Goal: Task Accomplishment & Management: Manage account settings

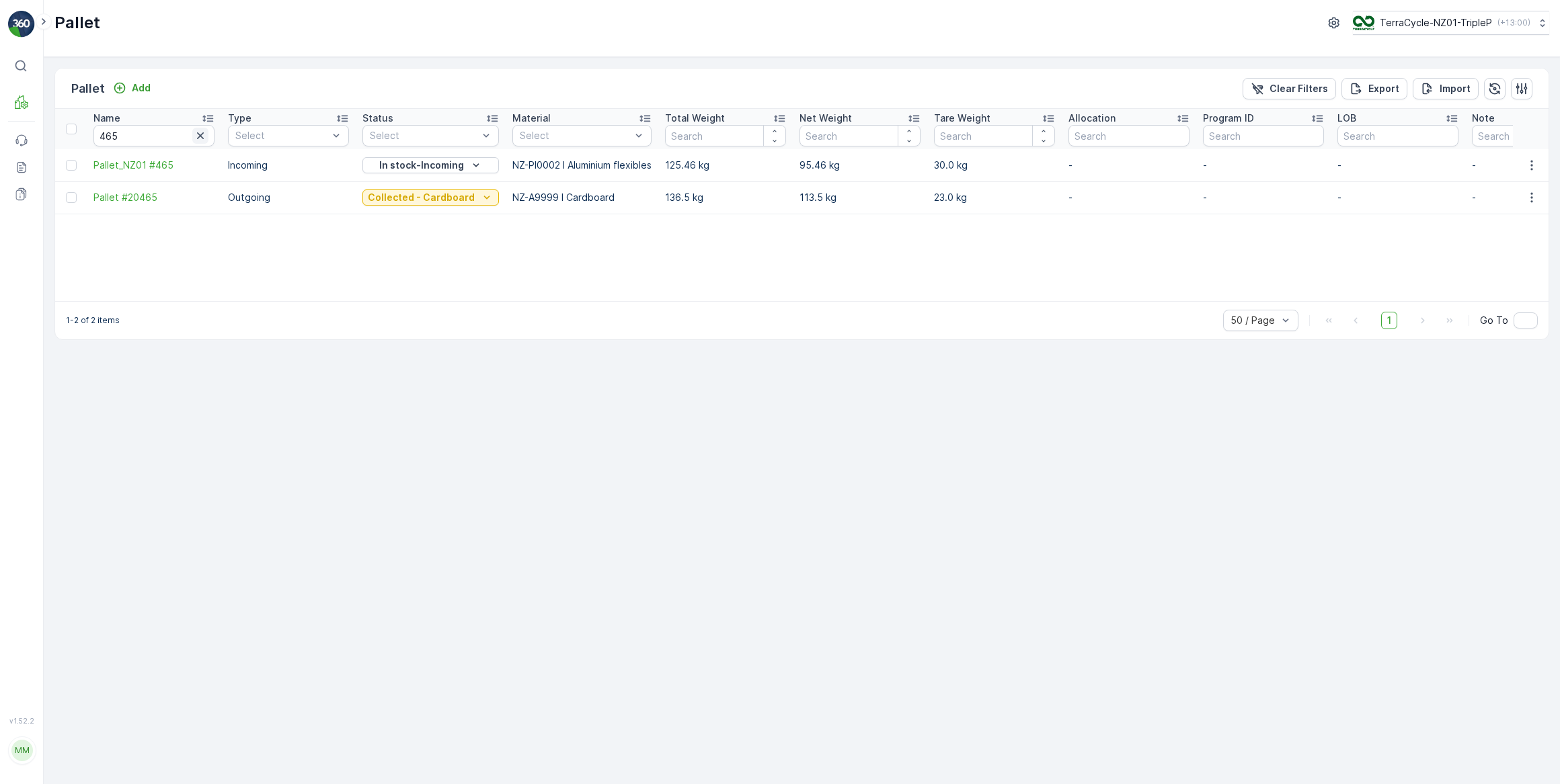
click at [202, 137] on icon "button" at bounding box center [200, 136] width 7 height 7
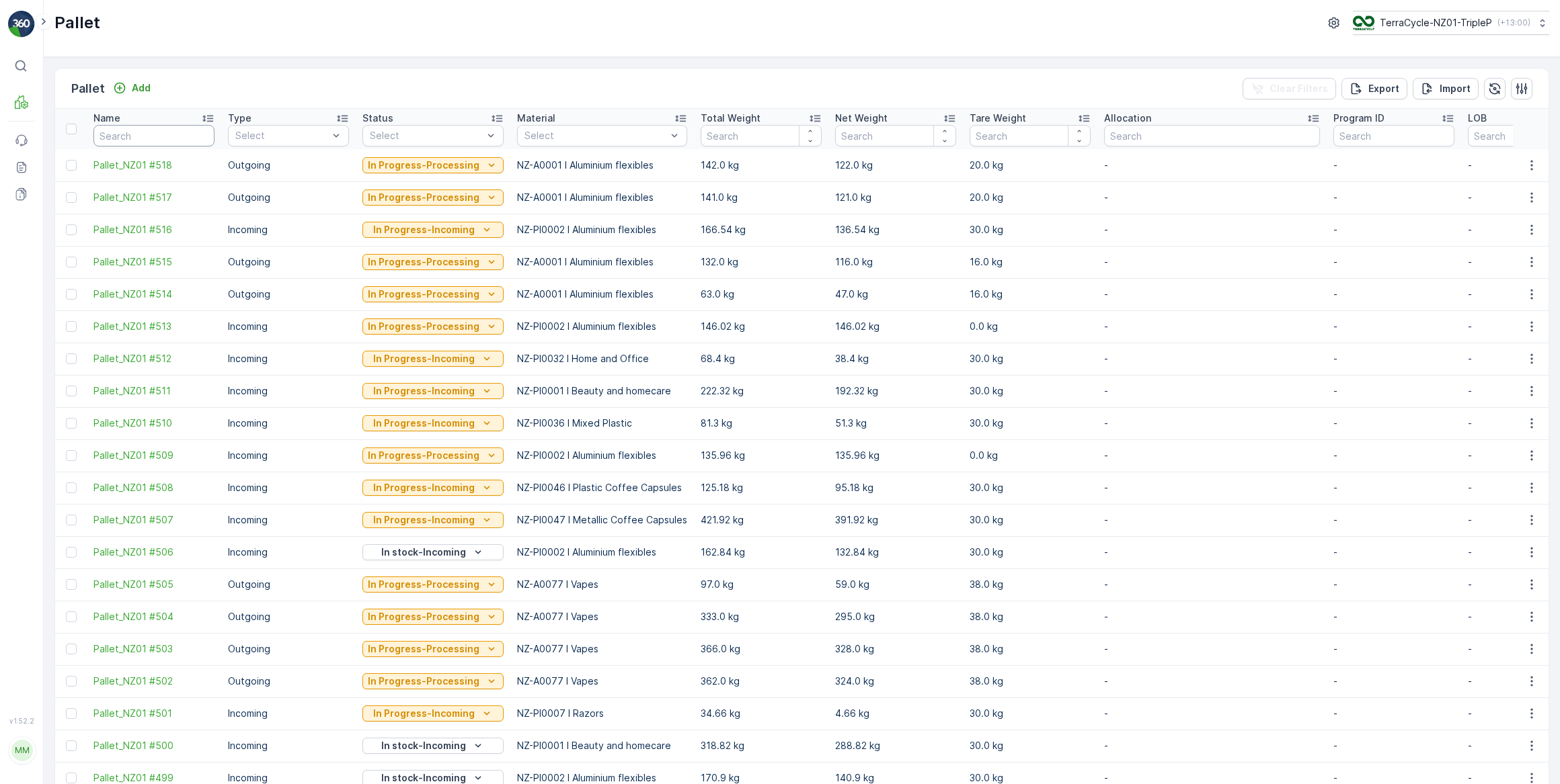
click at [182, 135] on input "text" at bounding box center [154, 136] width 121 height 21
type input "20678"
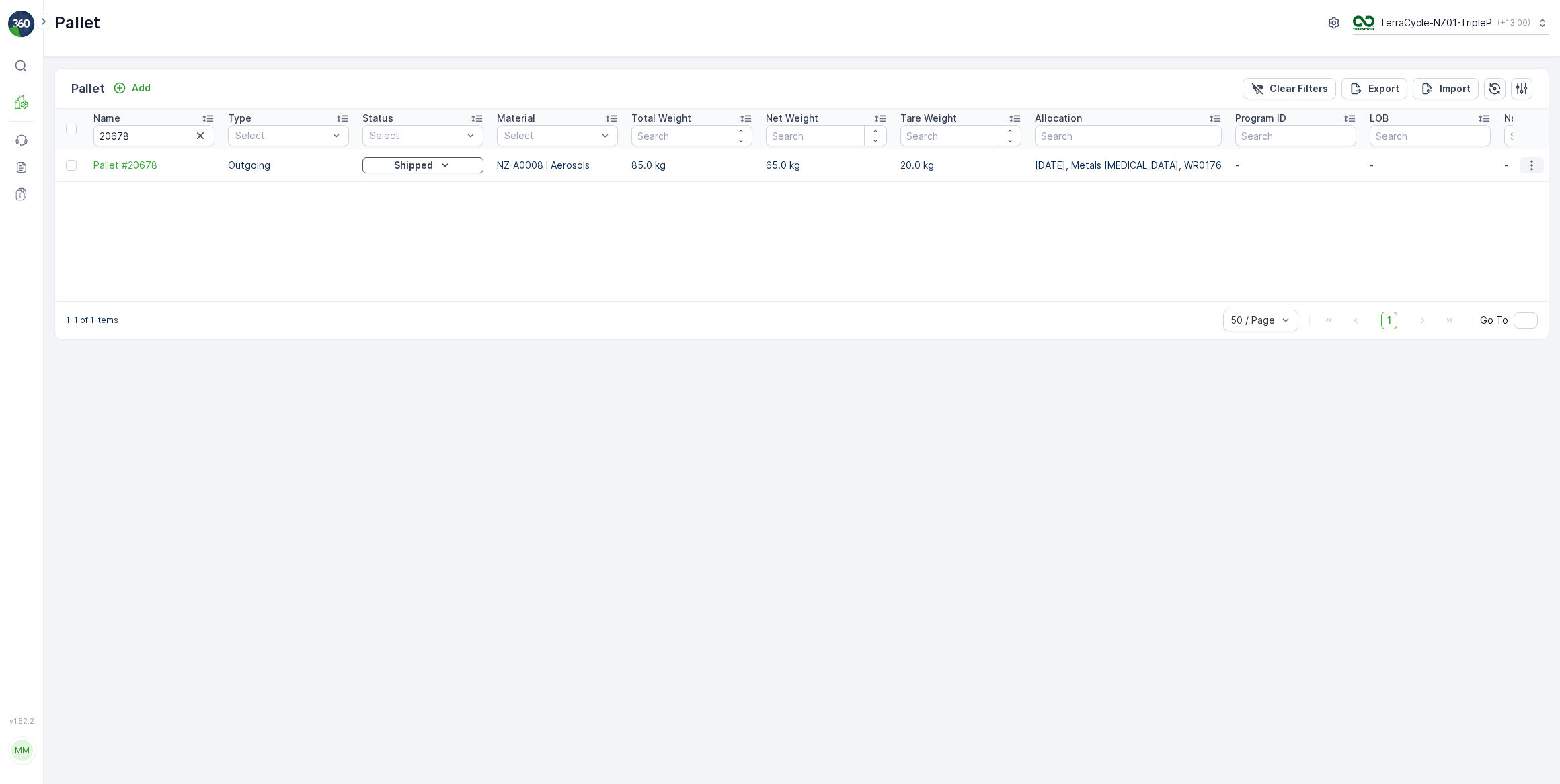
click at [1533, 166] on icon "button" at bounding box center [1531, 164] width 13 height 13
click at [1506, 258] on span "Print QR" at bounding box center [1495, 259] width 37 height 13
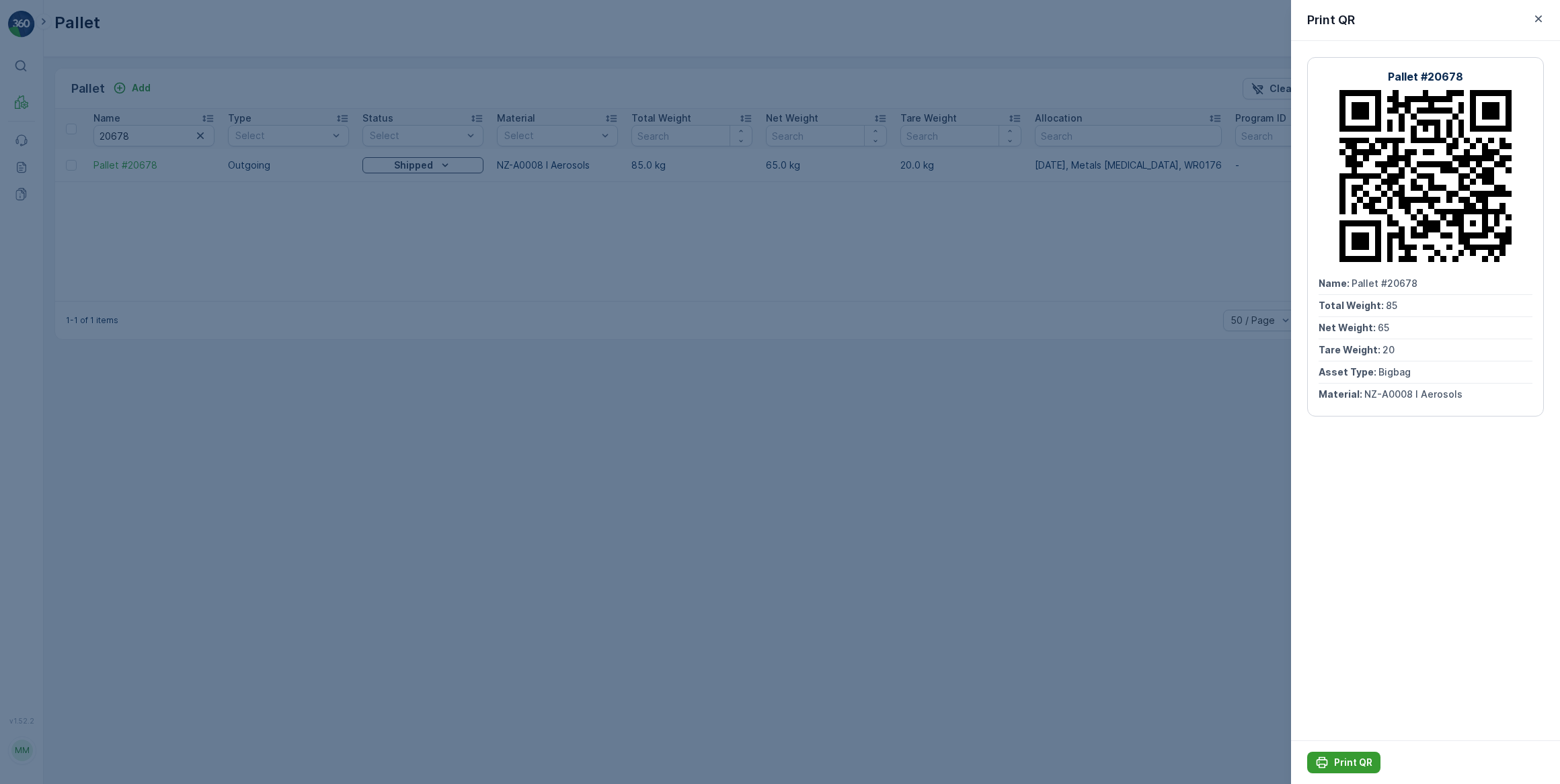
click at [1365, 760] on p "Print QR" at bounding box center [1353, 763] width 38 height 13
click at [1539, 21] on icon "button" at bounding box center [1539, 19] width 13 height 13
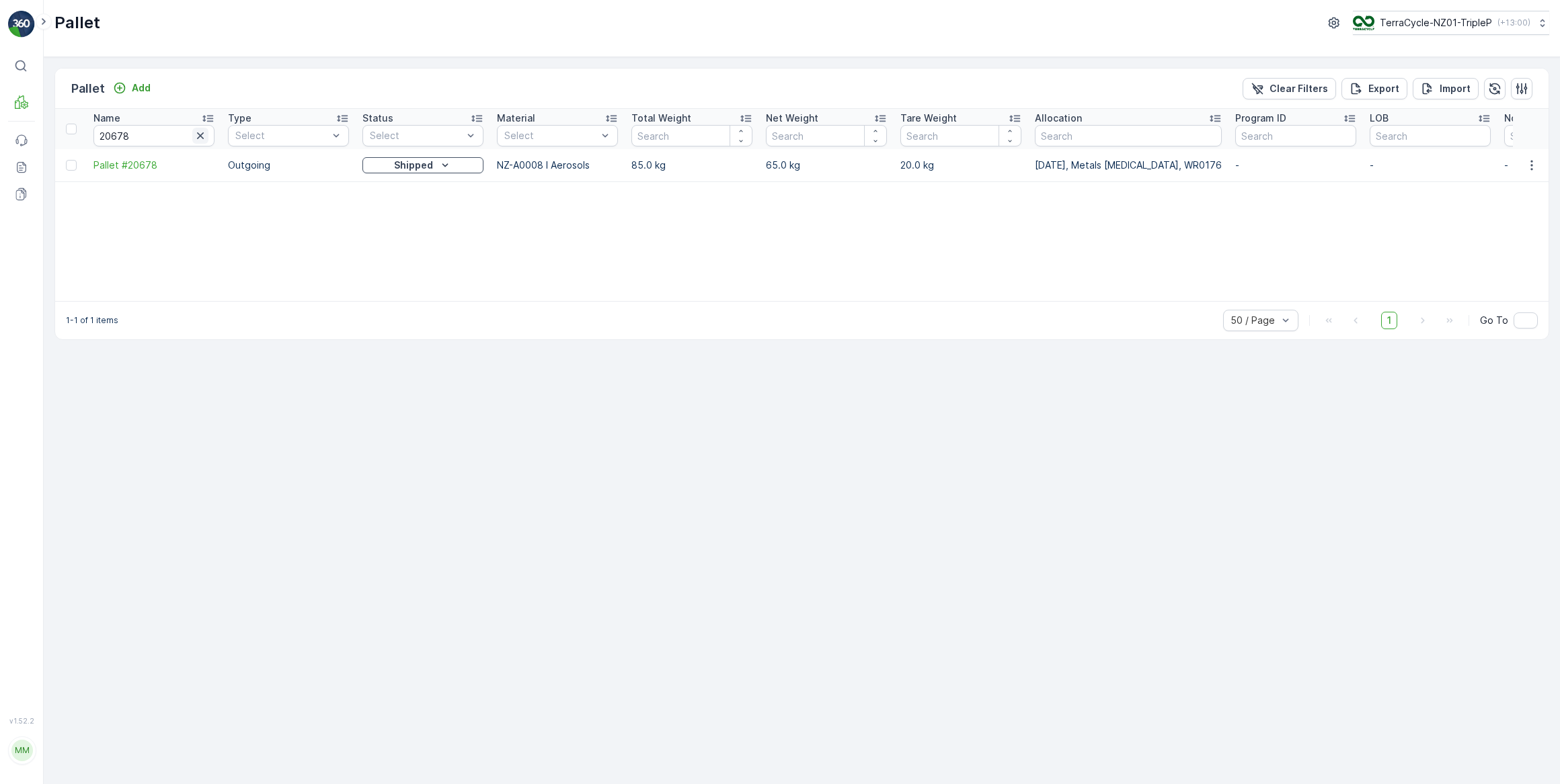
click at [199, 135] on icon "button" at bounding box center [200, 136] width 7 height 7
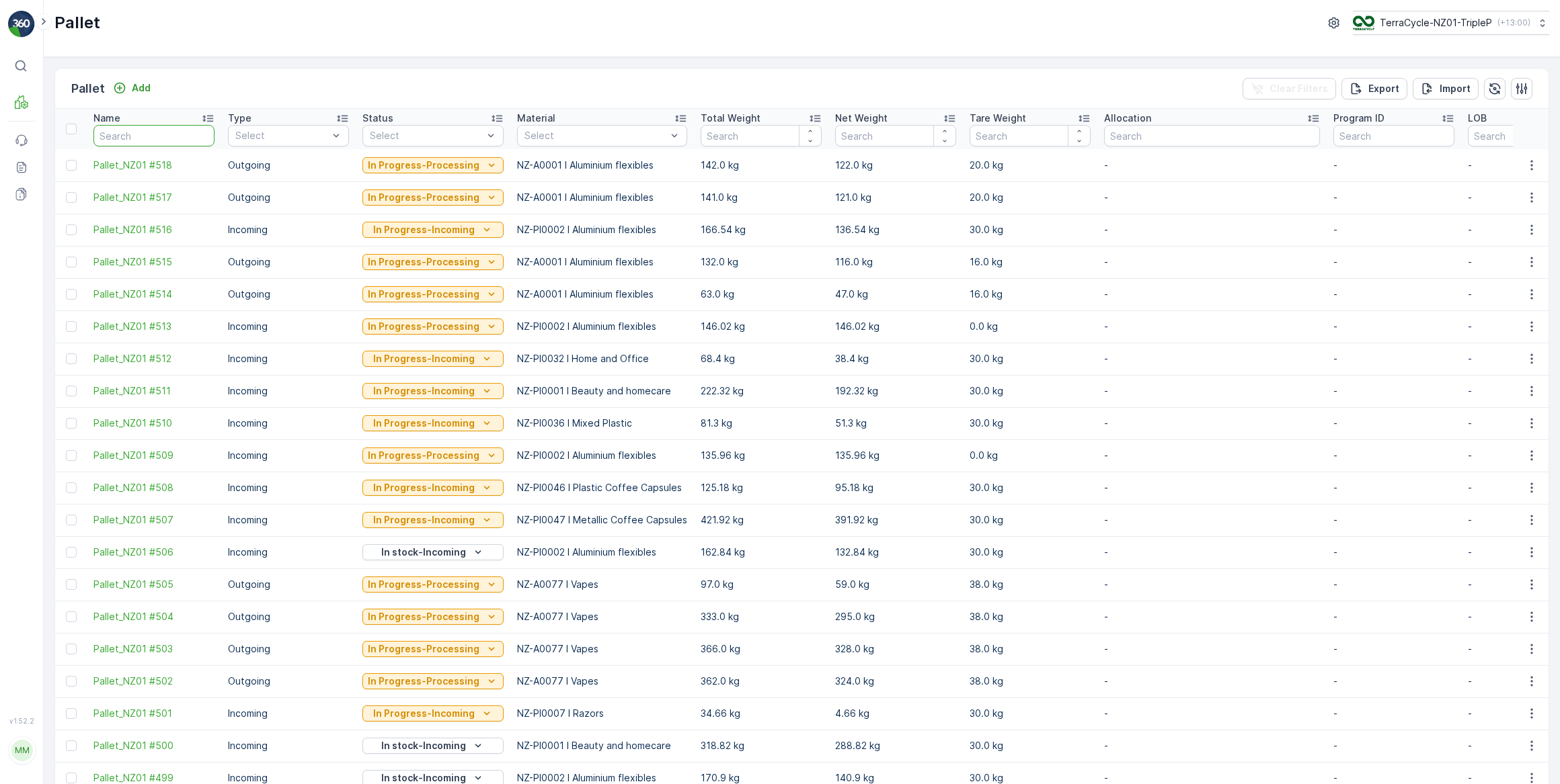
drag, startPoint x: 186, startPoint y: 139, endPoint x: 284, endPoint y: 10, distance: 162.0
click at [194, 131] on input "text" at bounding box center [154, 136] width 121 height 21
type input "458"
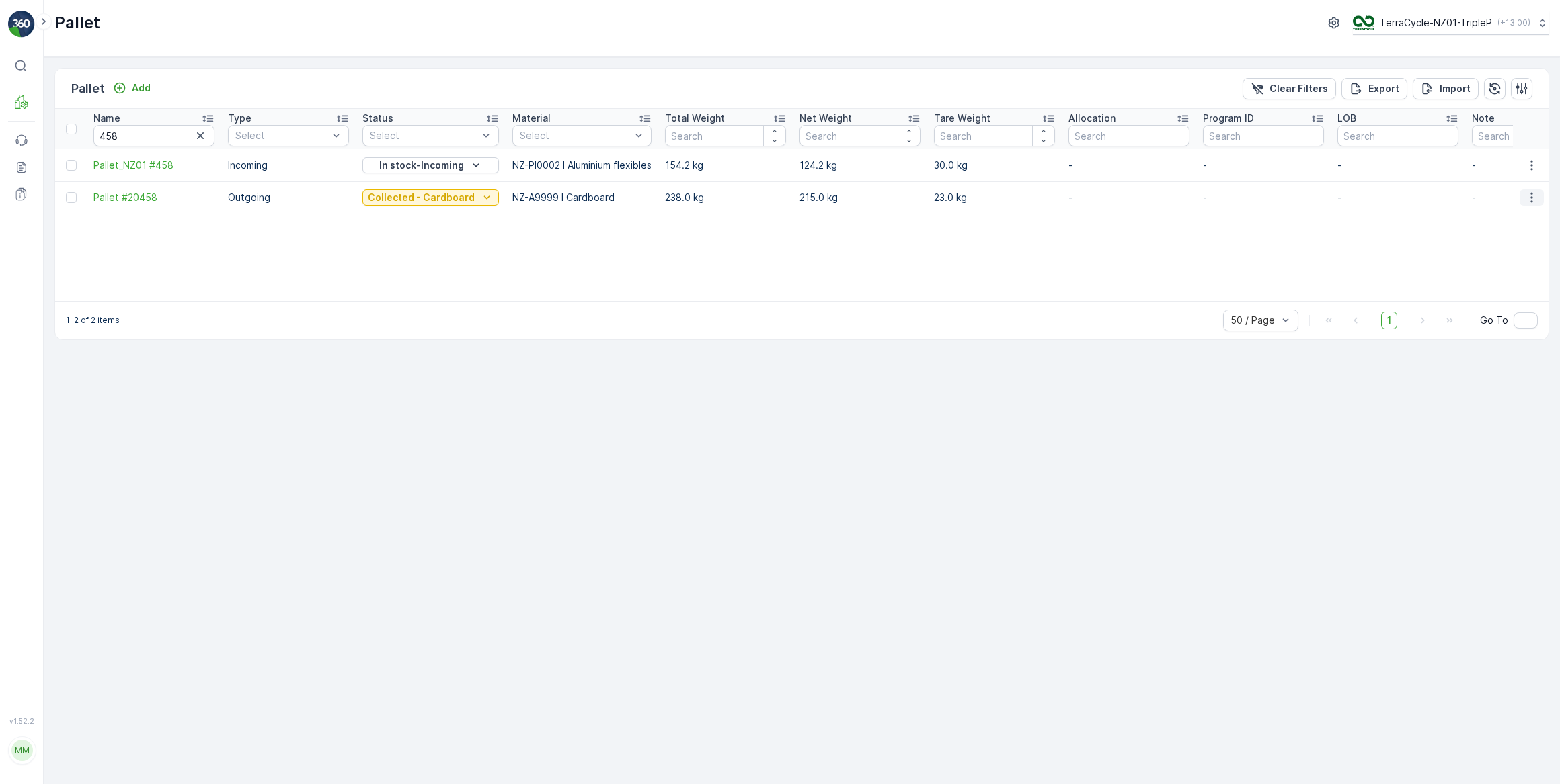
click at [1534, 198] on icon "button" at bounding box center [1531, 198] width 13 height 13
click at [1519, 219] on span "See More Details" at bounding box center [1515, 216] width 78 height 13
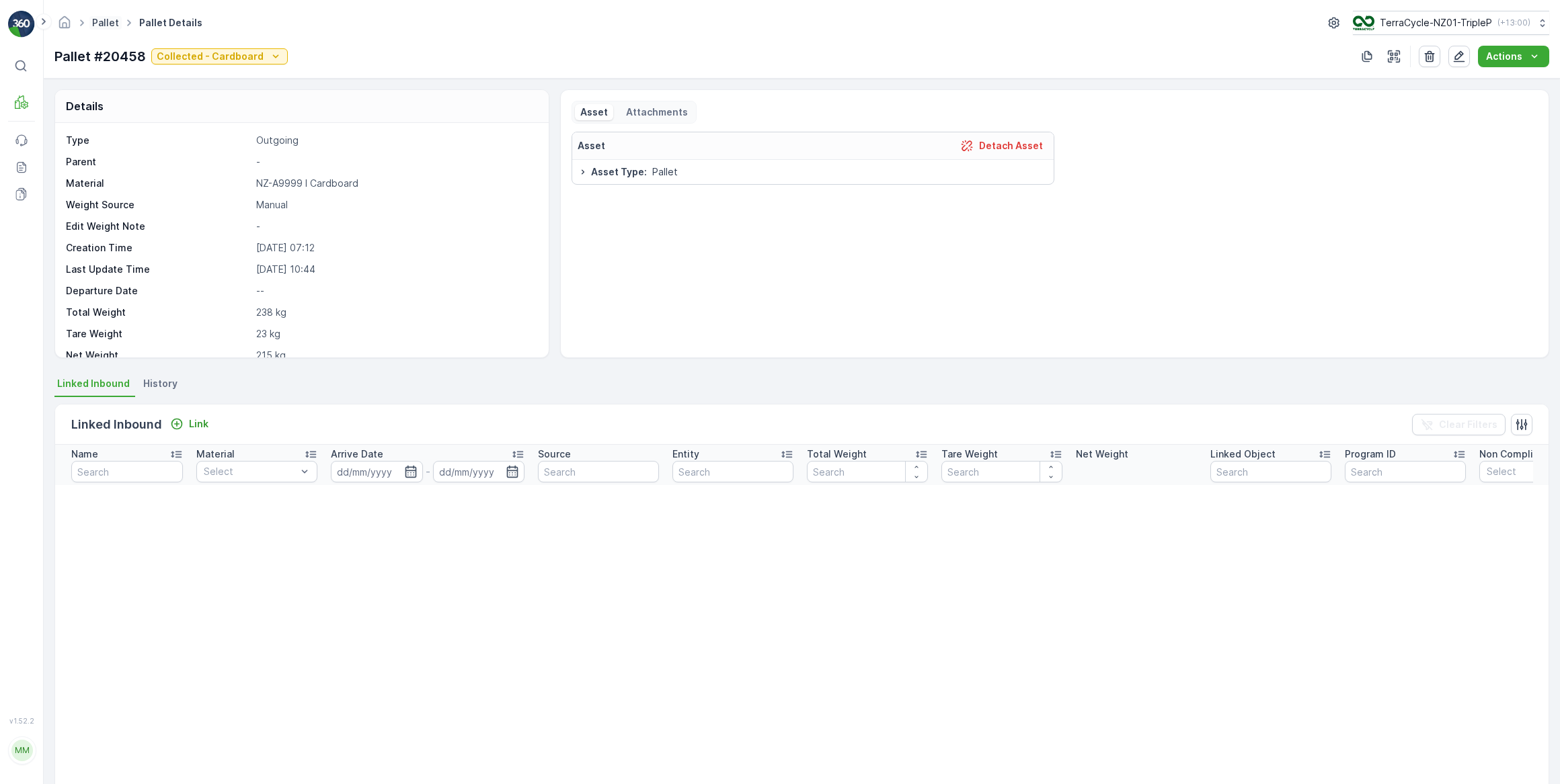
click at [102, 25] on link "Pallet" at bounding box center [106, 22] width 27 height 12
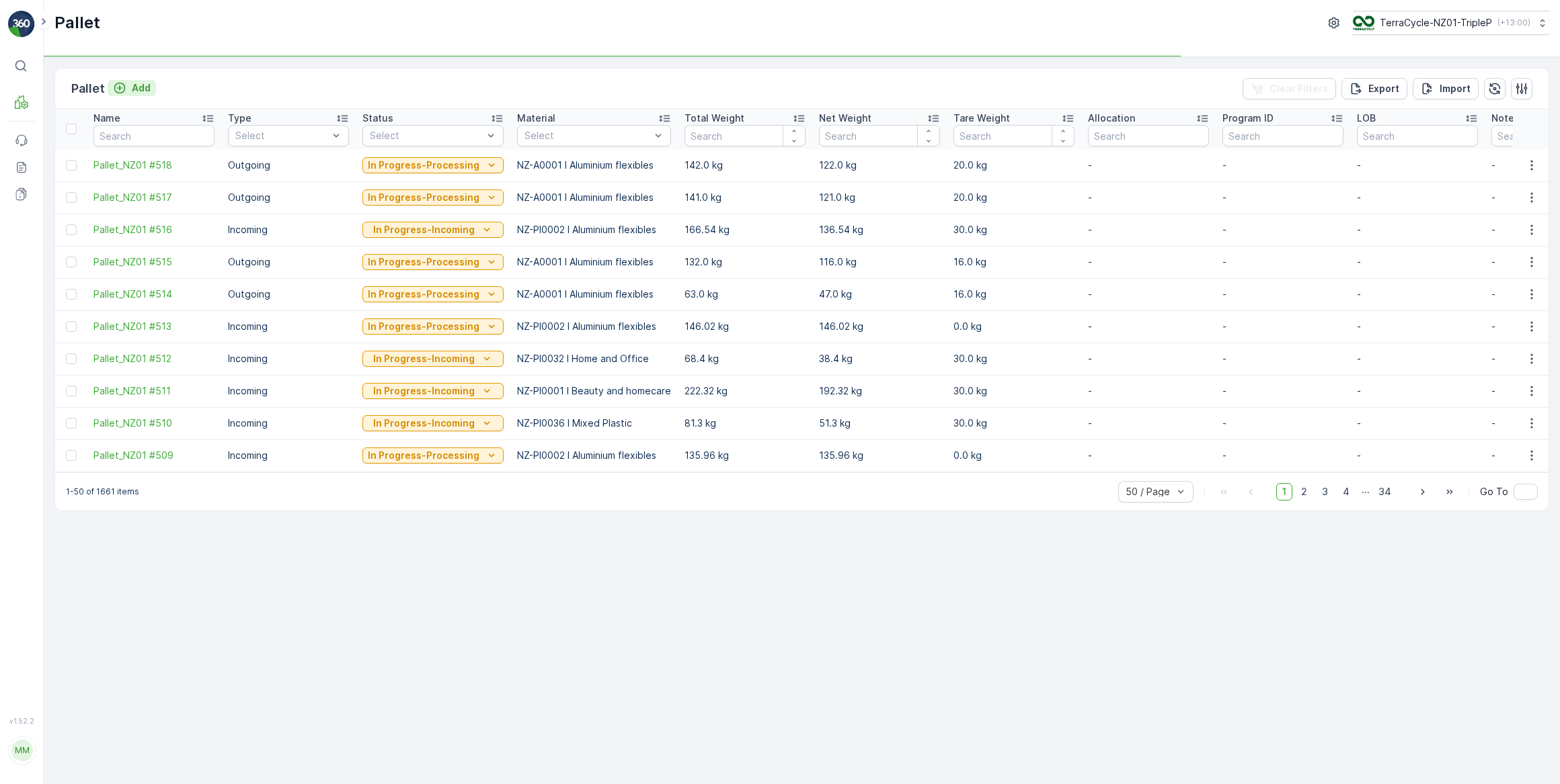
click at [148, 85] on p "Add" at bounding box center [140, 88] width 19 height 13
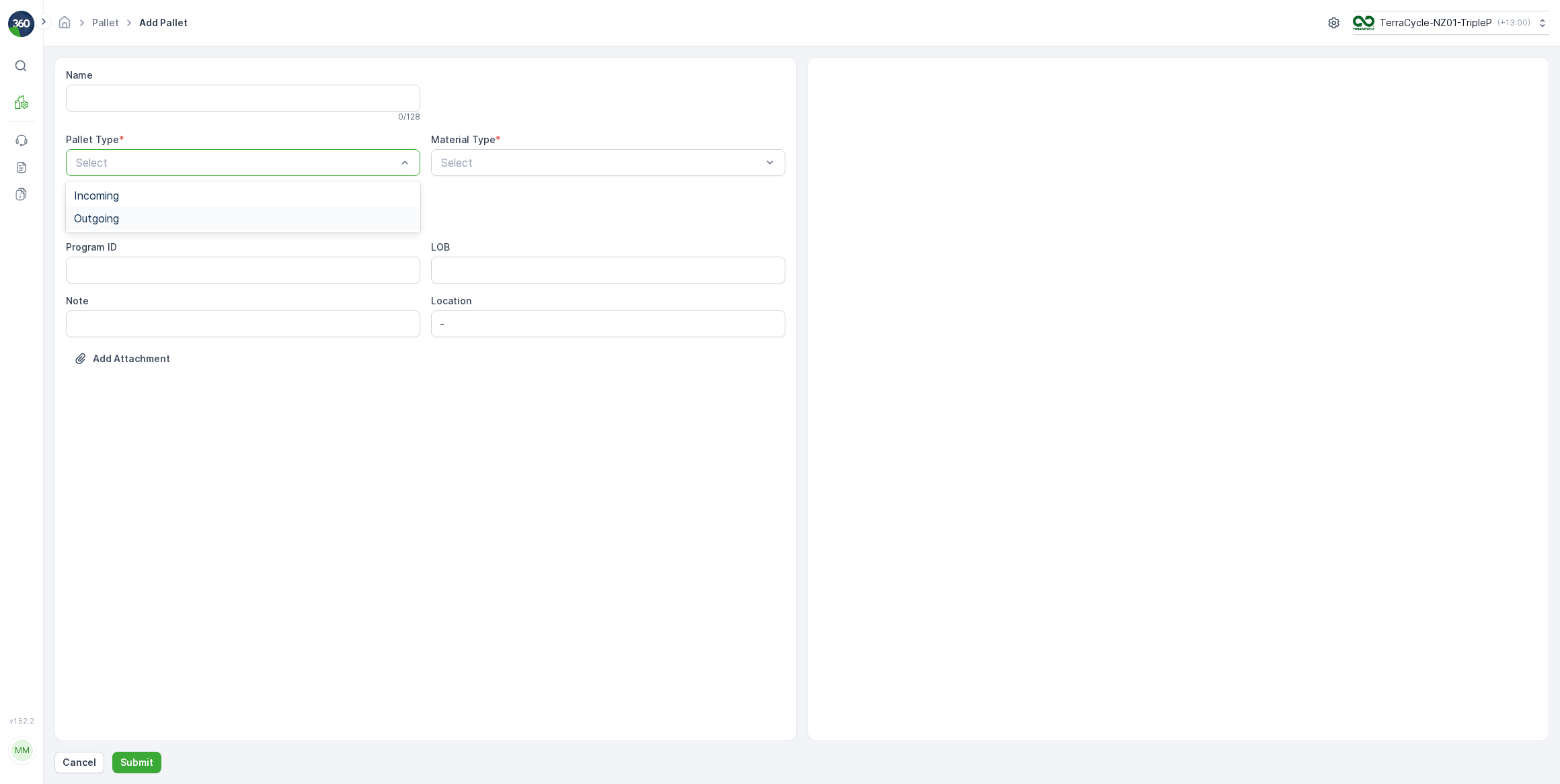
click at [106, 216] on span "Outgoing" at bounding box center [97, 219] width 45 height 13
drag, startPoint x: 94, startPoint y: 316, endPoint x: 110, endPoint y: 306, distance: 18.9
click at [102, 312] on div "Pallet" at bounding box center [243, 318] width 338 height 13
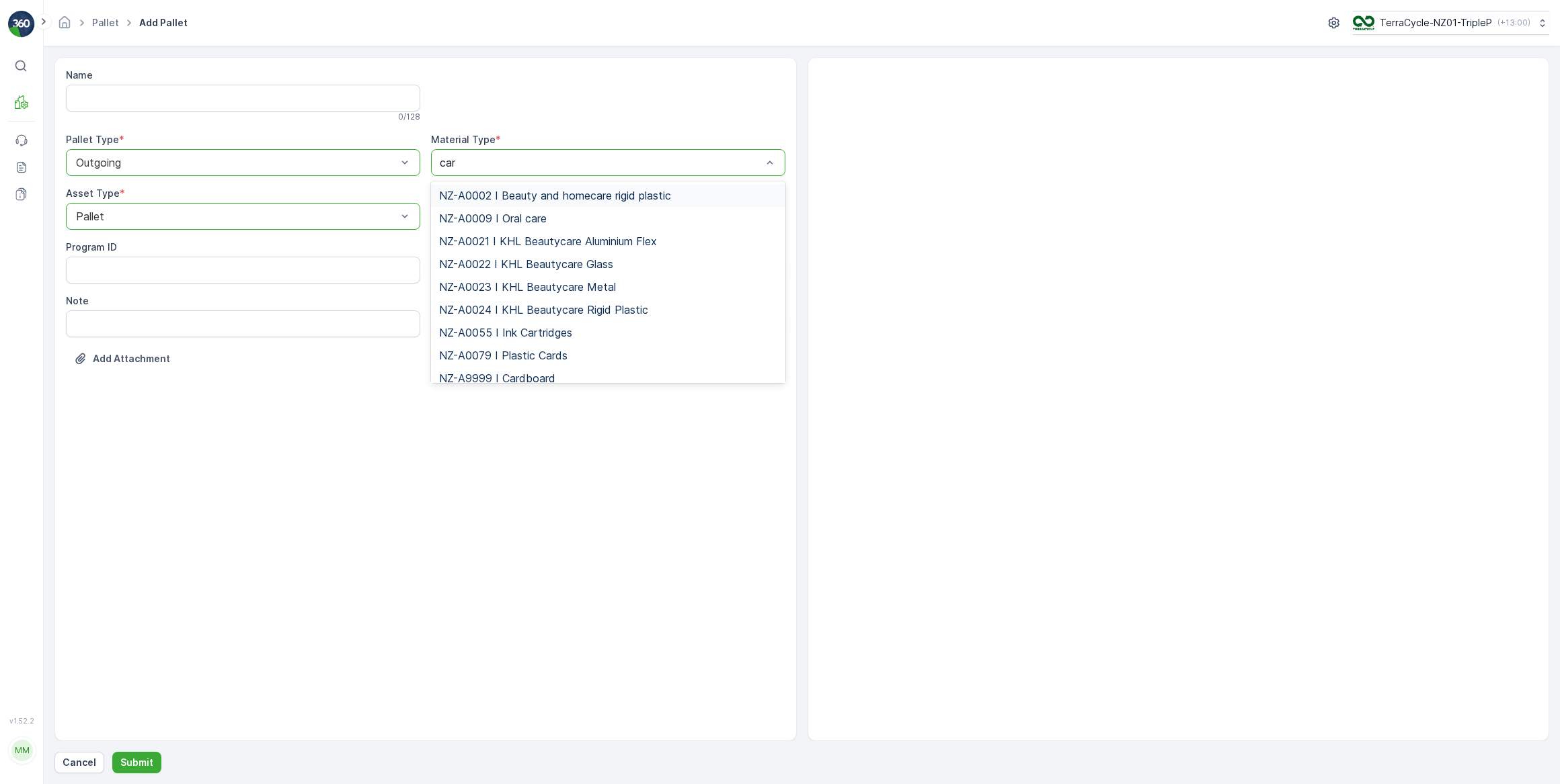
type input "card"
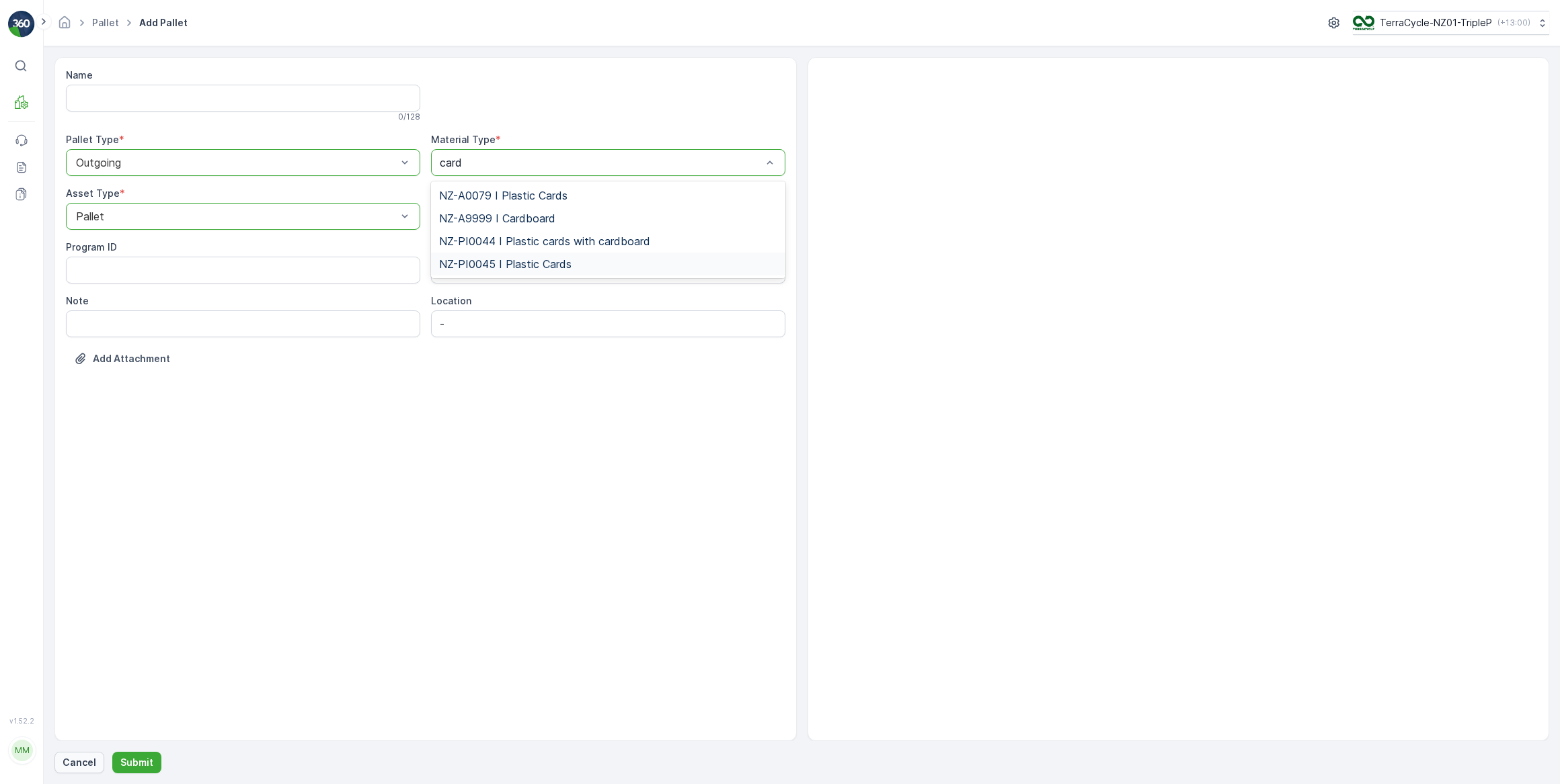
click at [74, 763] on p "Cancel" at bounding box center [80, 763] width 34 height 13
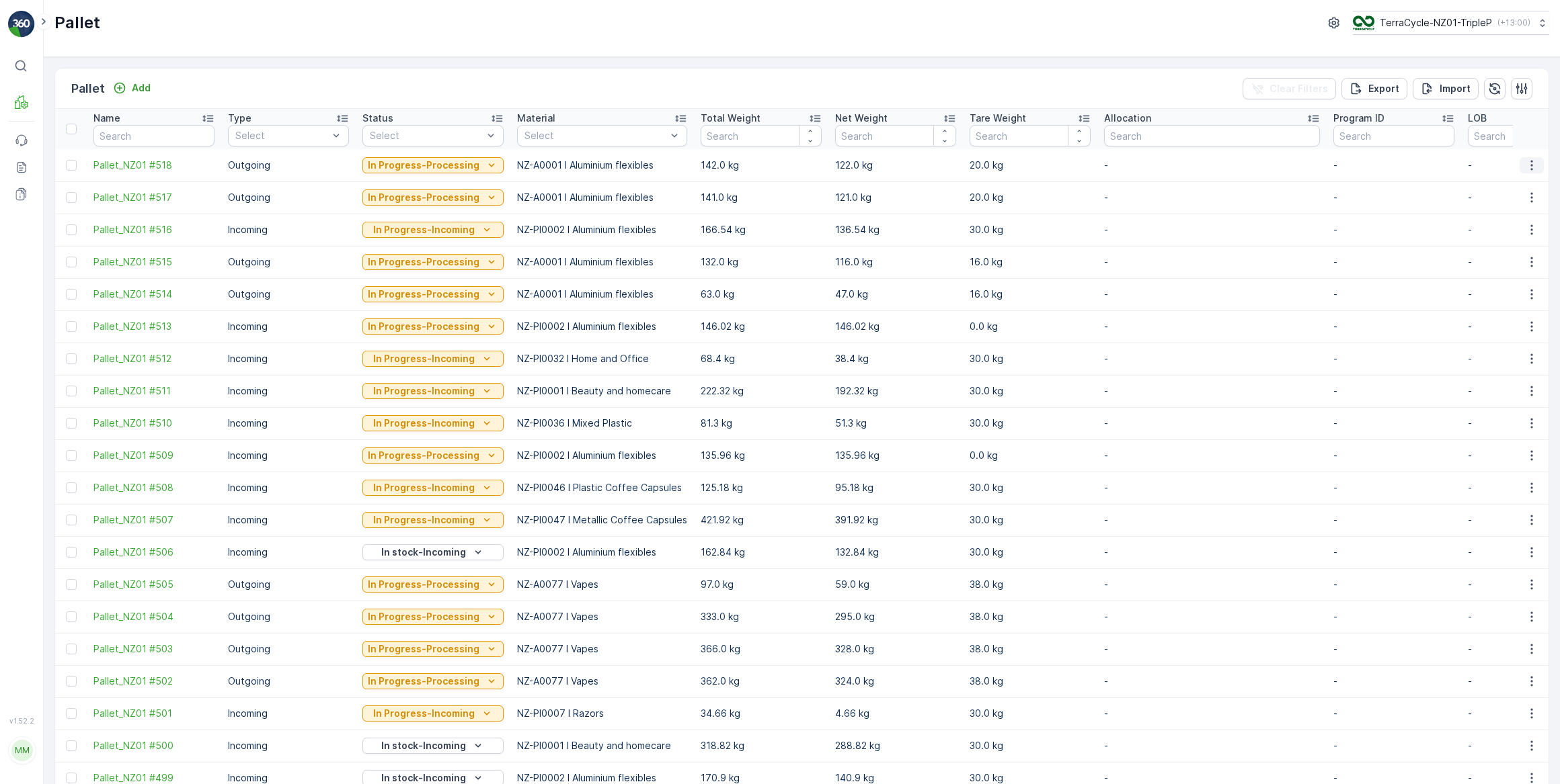
click at [1533, 166] on icon "button" at bounding box center [1531, 164] width 13 height 13
click at [145, 86] on p "Add" at bounding box center [140, 88] width 19 height 13
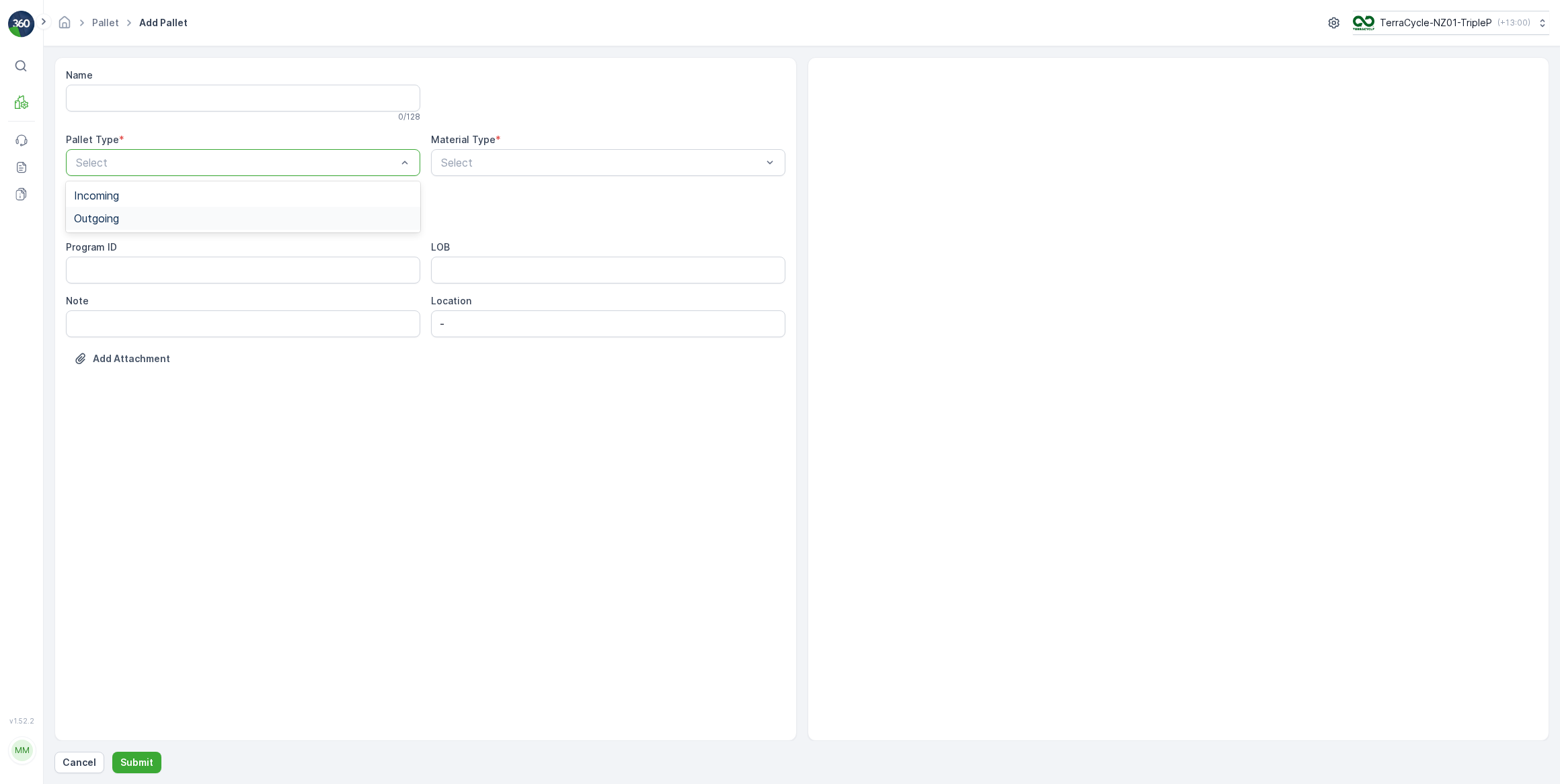
click at [96, 222] on span "Outgoing" at bounding box center [97, 219] width 45 height 13
click at [89, 318] on span "Pallet" at bounding box center [89, 318] width 29 height 13
type input "cardb"
click at [538, 194] on span "NZ-A9999 I Cardboard" at bounding box center [497, 196] width 116 height 13
click at [135, 765] on p "Submit" at bounding box center [137, 763] width 33 height 13
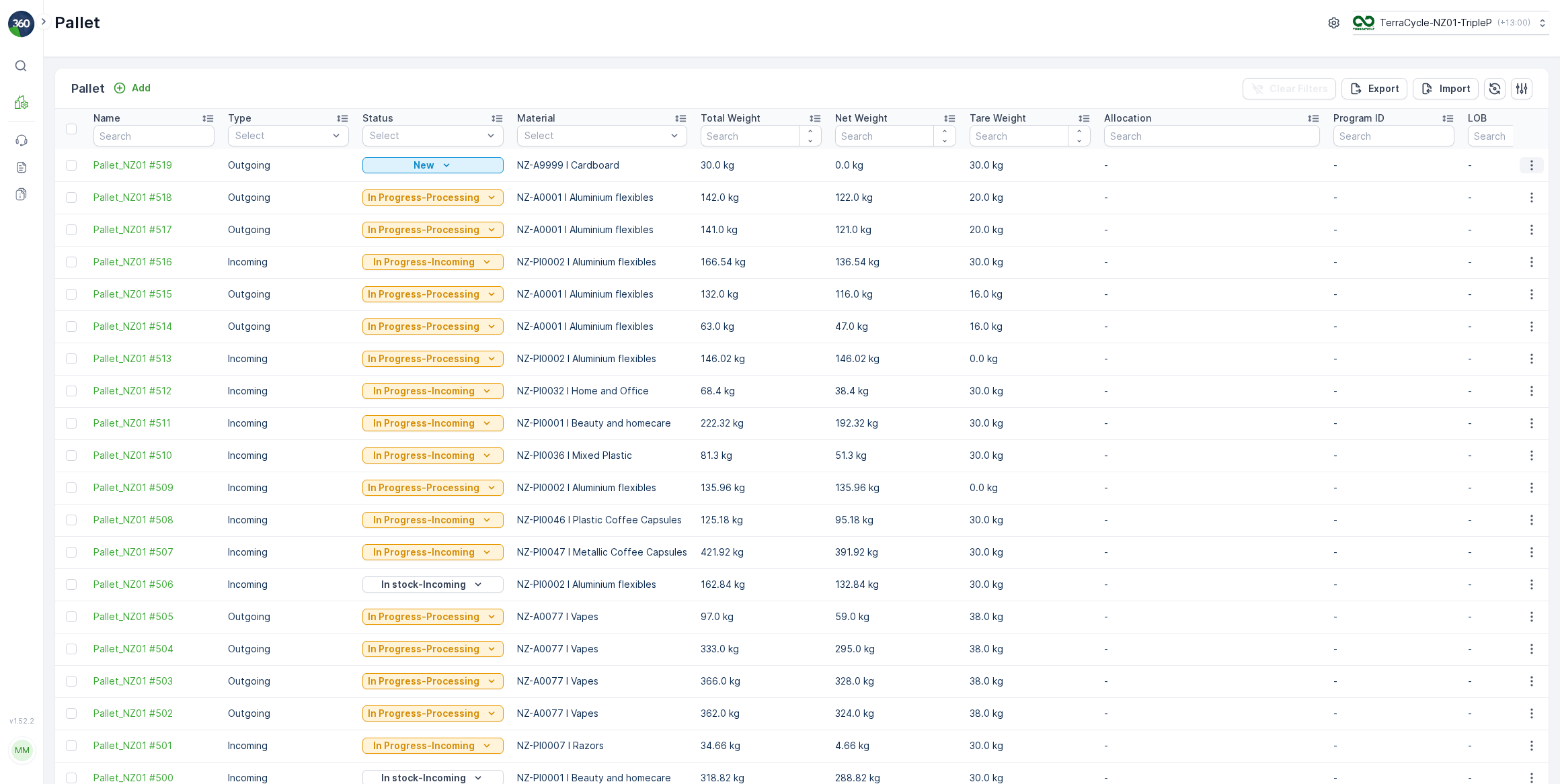
click at [1529, 164] on icon "button" at bounding box center [1531, 164] width 13 height 13
click at [1522, 245] on span "Update Weight" at bounding box center [1511, 240] width 69 height 13
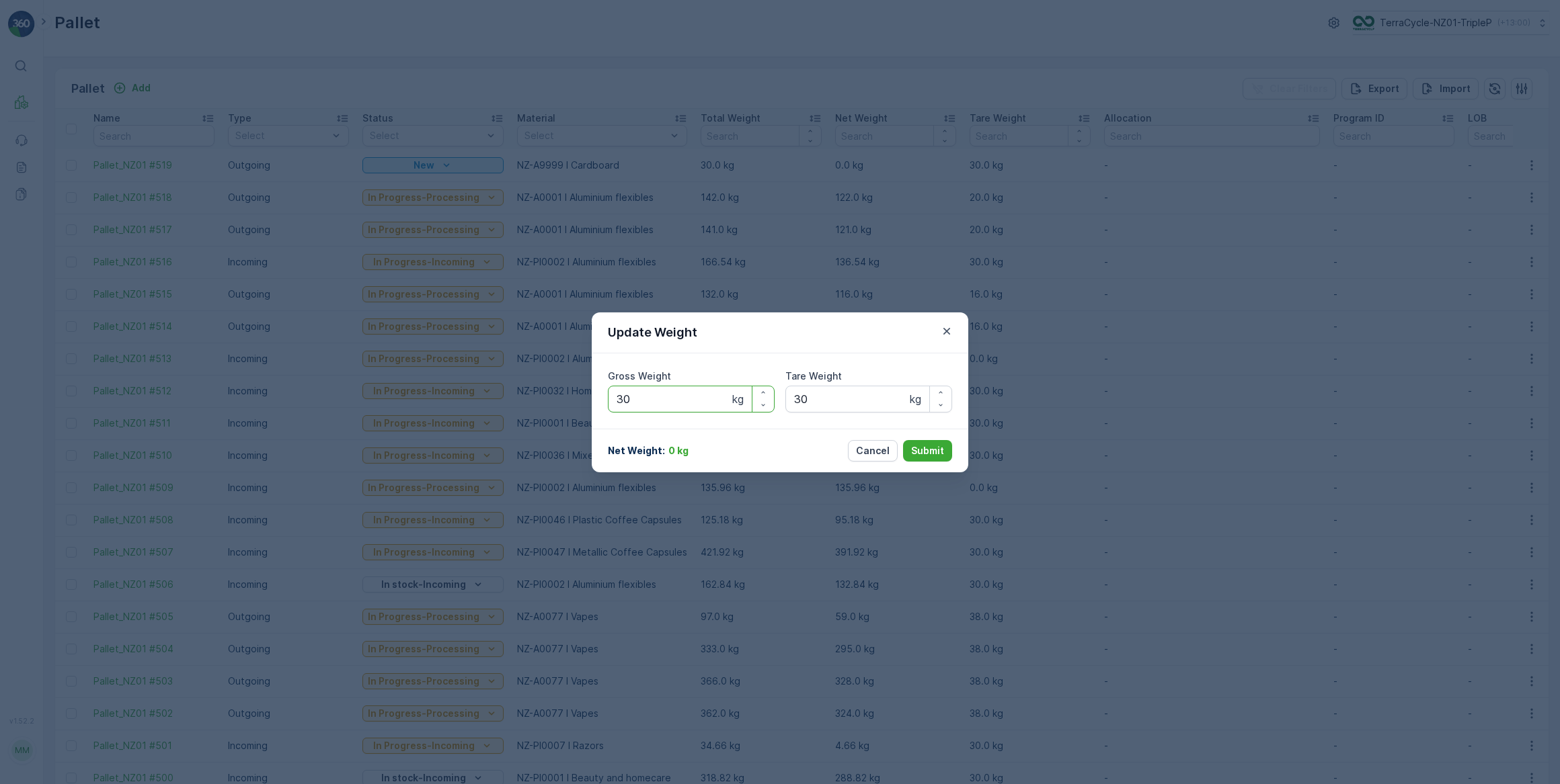
click at [679, 393] on Weight "30" at bounding box center [691, 400] width 166 height 27
type Weight "3"
type Weight "5"
type Weight "103.00"
drag, startPoint x: 827, startPoint y: 404, endPoint x: 829, endPoint y: 396, distance: 8.2
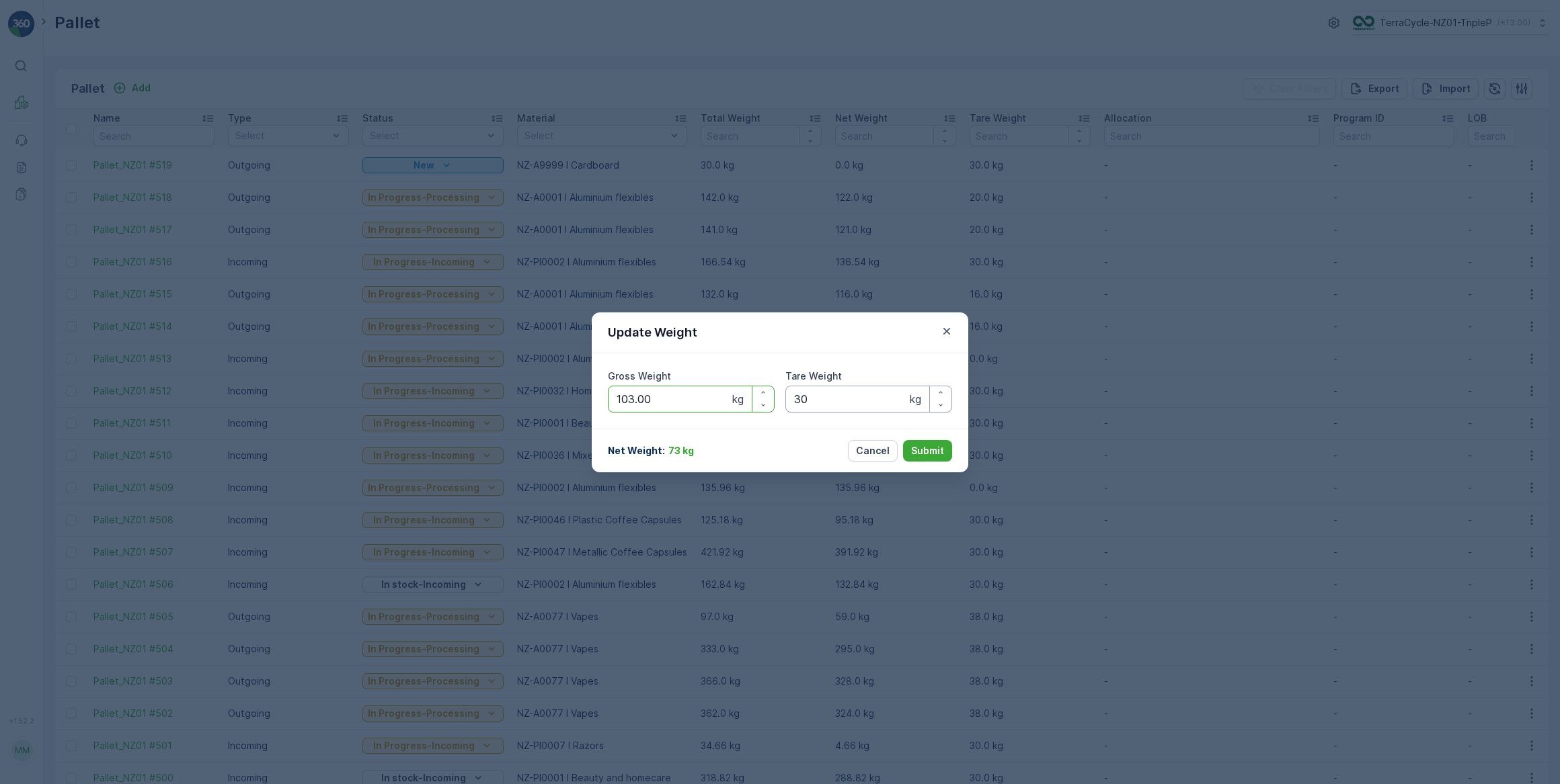
click at [828, 400] on Weight "30" at bounding box center [869, 400] width 166 height 27
type Weight "3"
type Weight "47"
click at [928, 451] on p "Submit" at bounding box center [928, 451] width 33 height 13
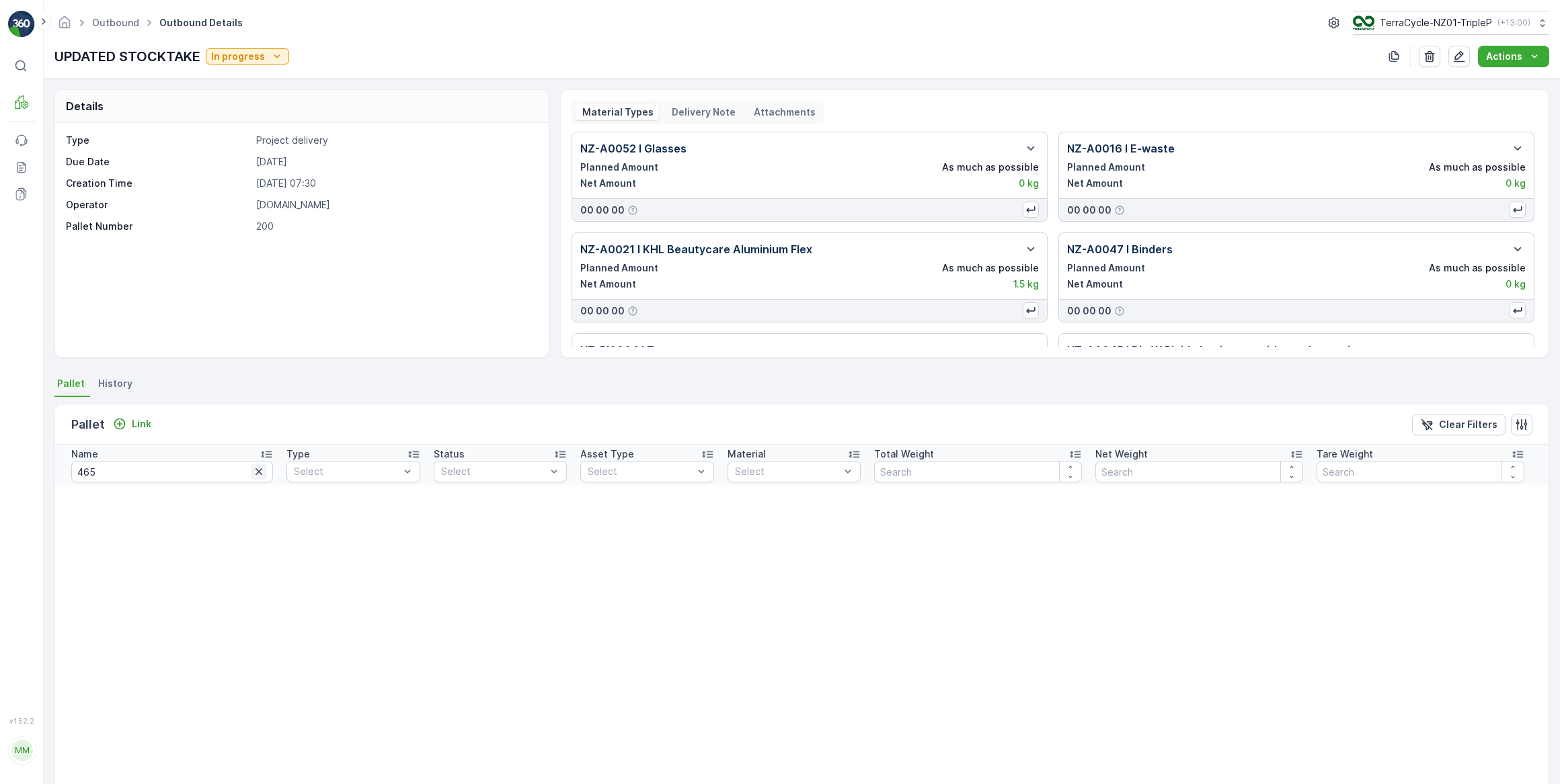
click at [256, 471] on icon "button" at bounding box center [259, 472] width 7 height 7
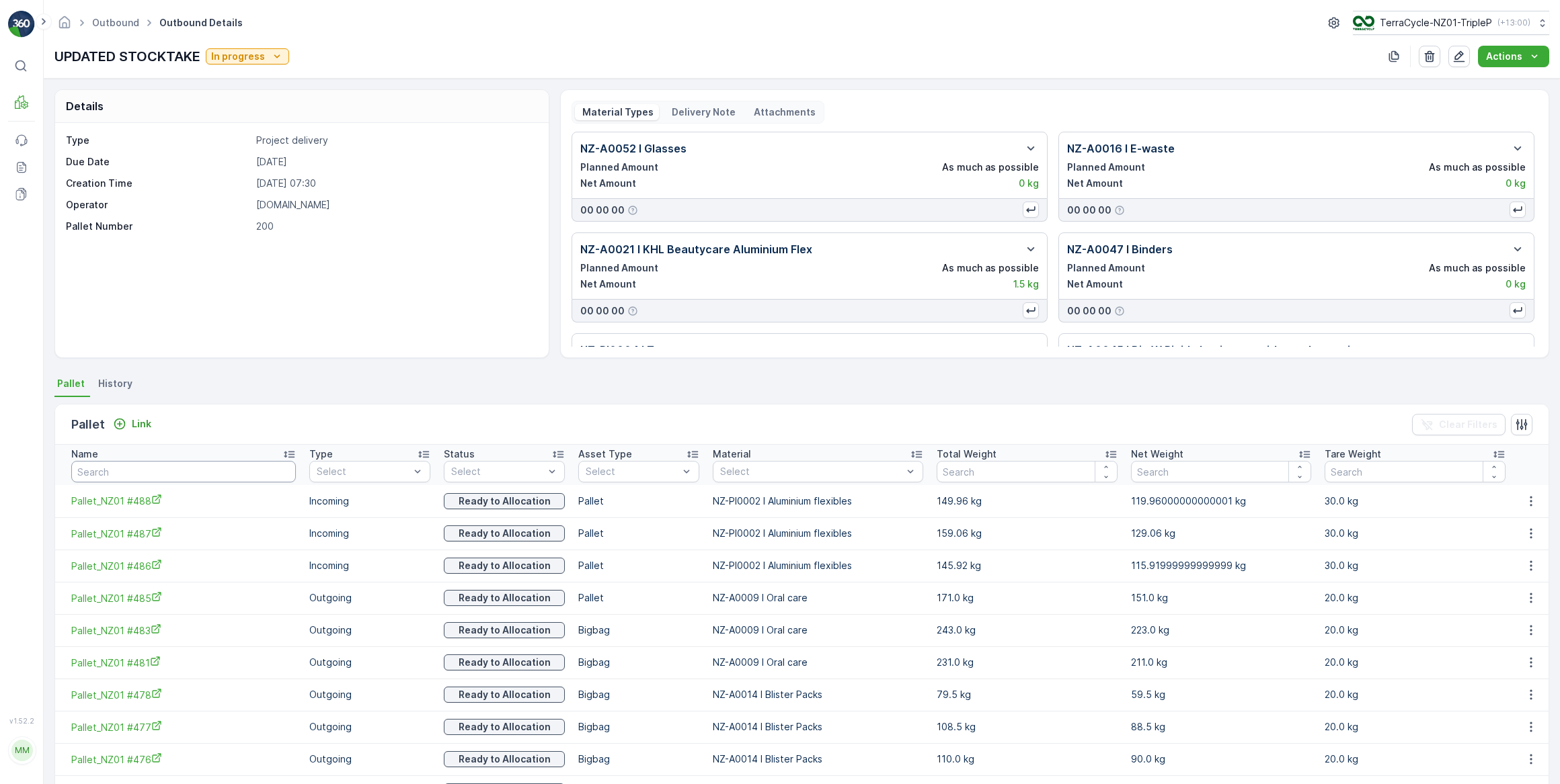
click at [143, 470] on input "text" at bounding box center [183, 472] width 225 height 21
type input "458"
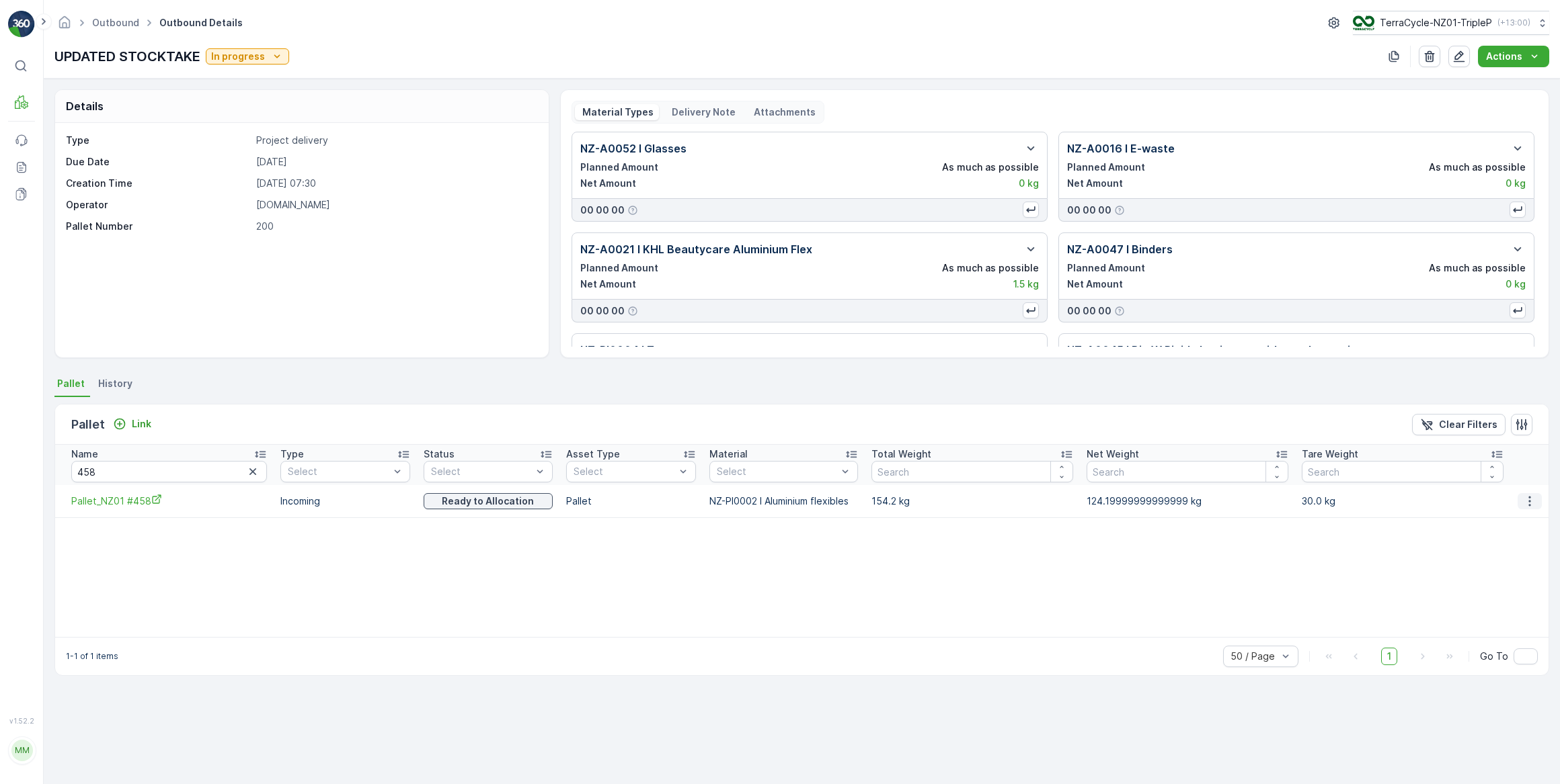
click at [1527, 502] on icon "button" at bounding box center [1530, 501] width 13 height 13
click at [1513, 549] on span "Unlink Pallet" at bounding box center [1504, 545] width 55 height 13
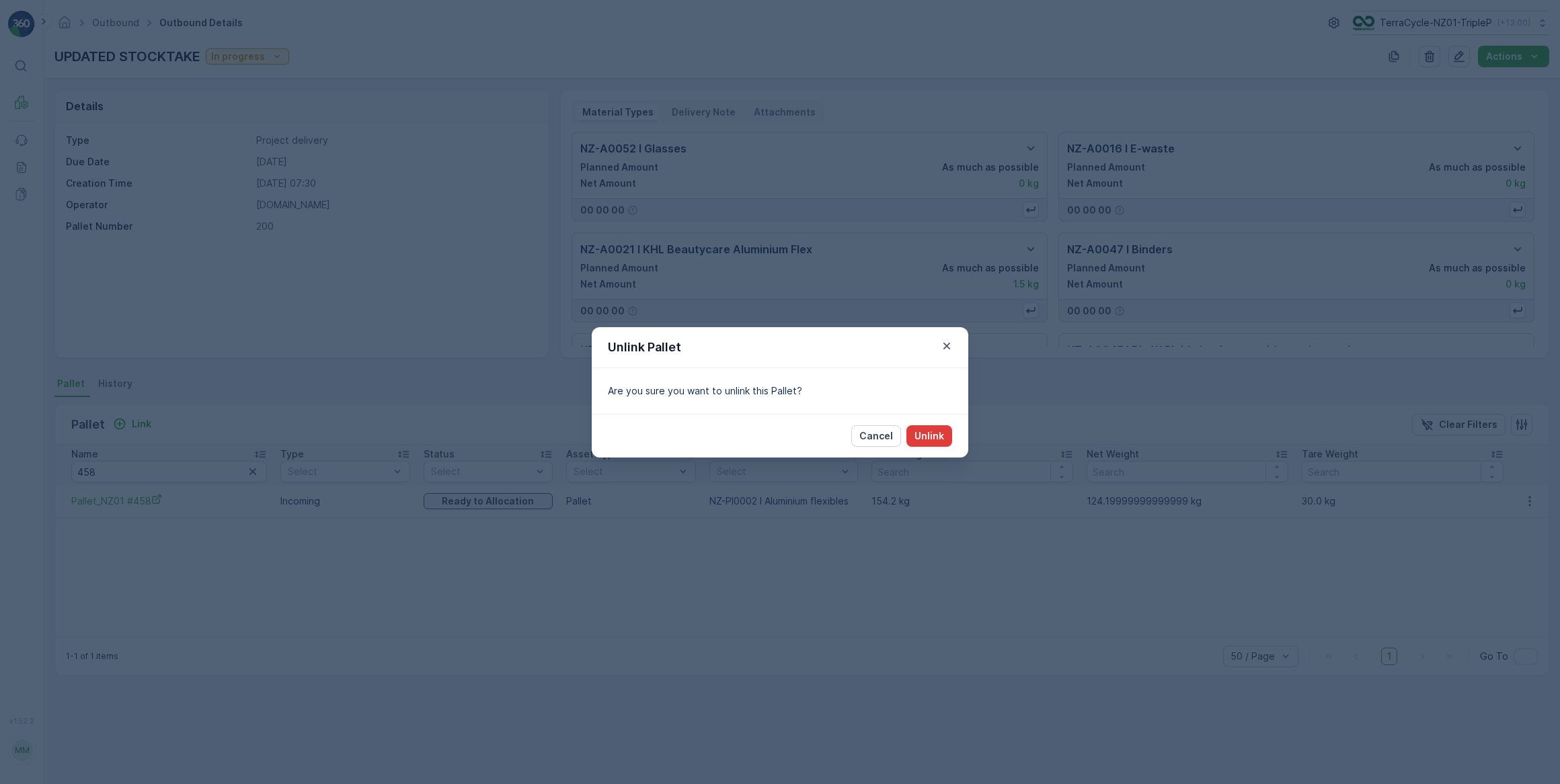
click at [934, 434] on p "Unlink" at bounding box center [929, 435] width 30 height 13
